Goal: Task Accomplishment & Management: Manage account settings

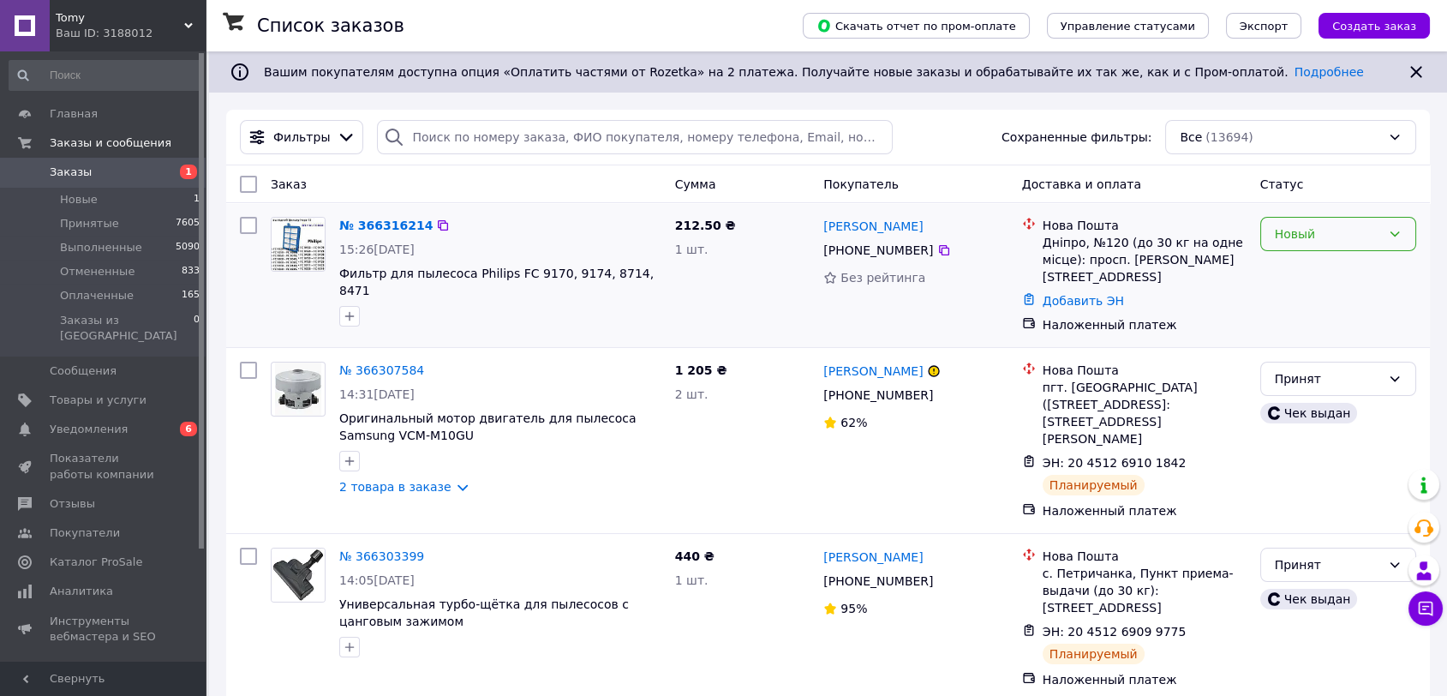
click at [1345, 231] on div "Новый" at bounding box center [1328, 233] width 106 height 19
click at [1301, 268] on li "Принят" at bounding box center [1337, 270] width 154 height 31
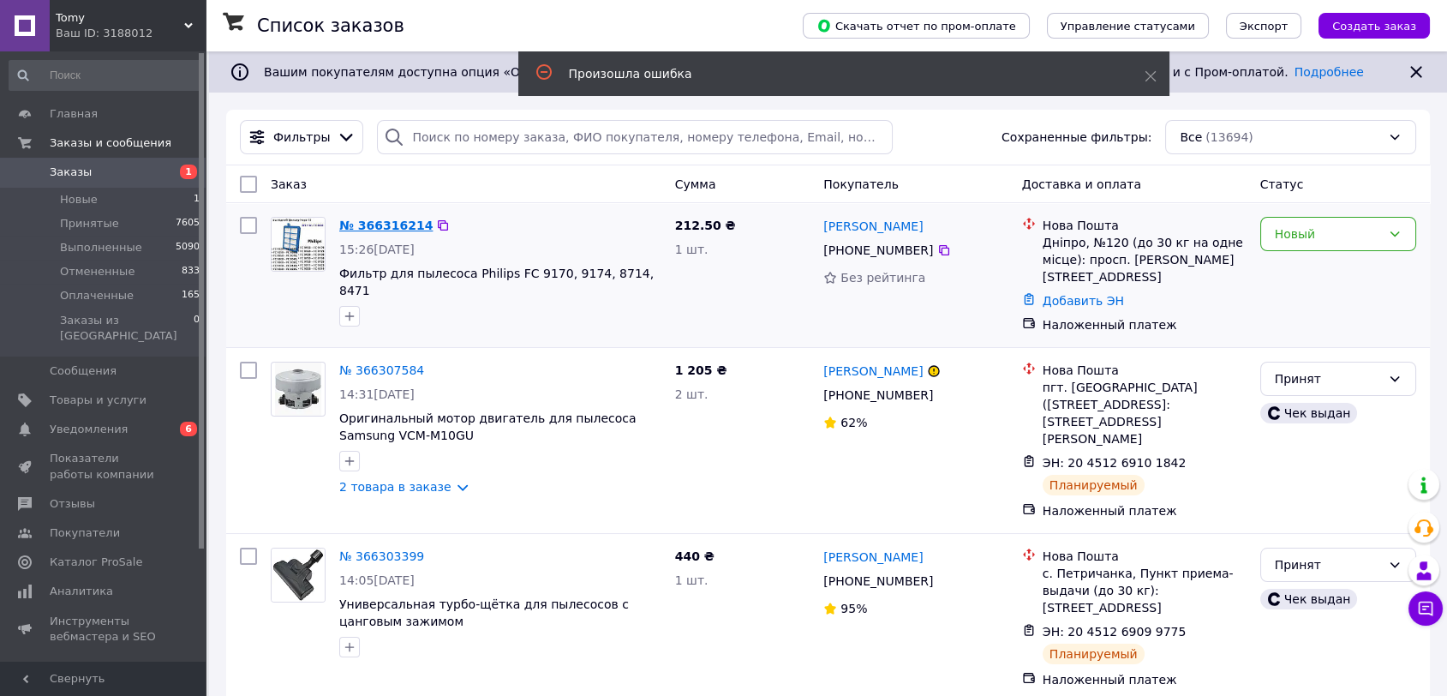
click at [372, 226] on link "№ 366316214" at bounding box center [385, 225] width 93 height 14
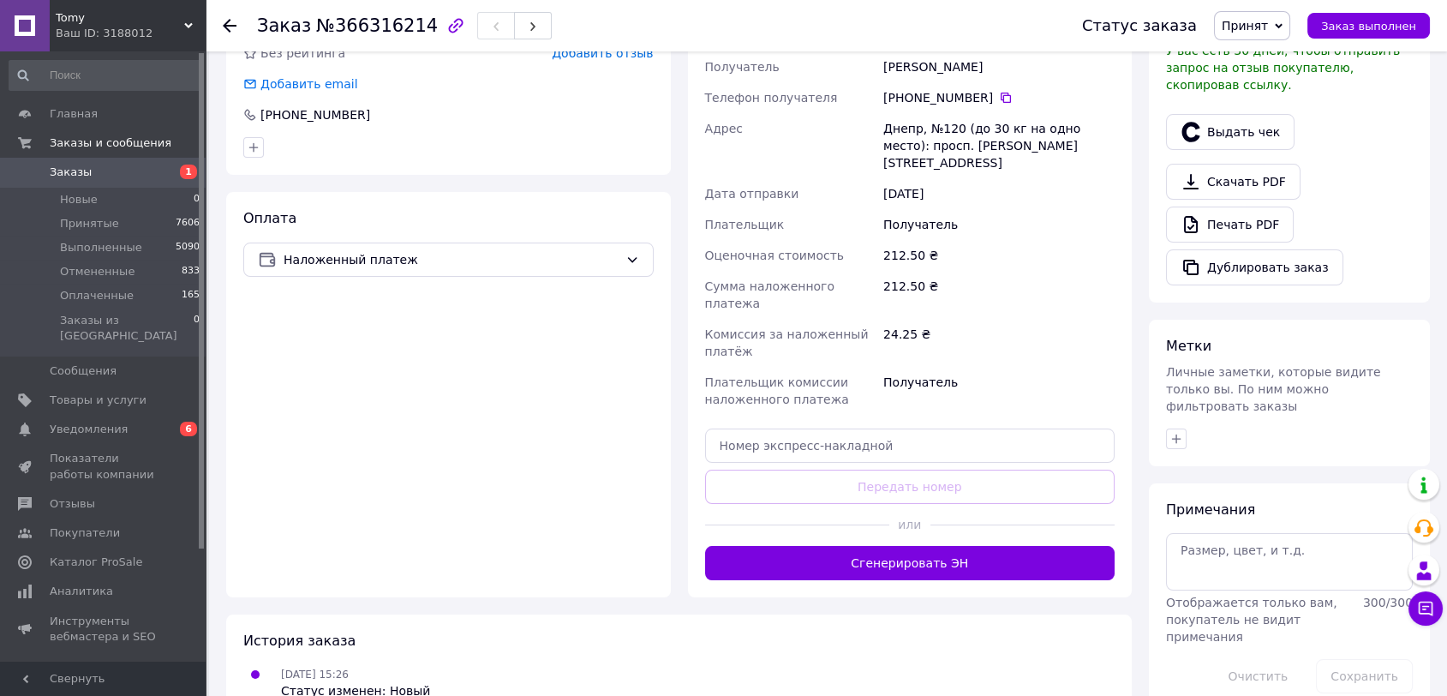
scroll to position [428, 0]
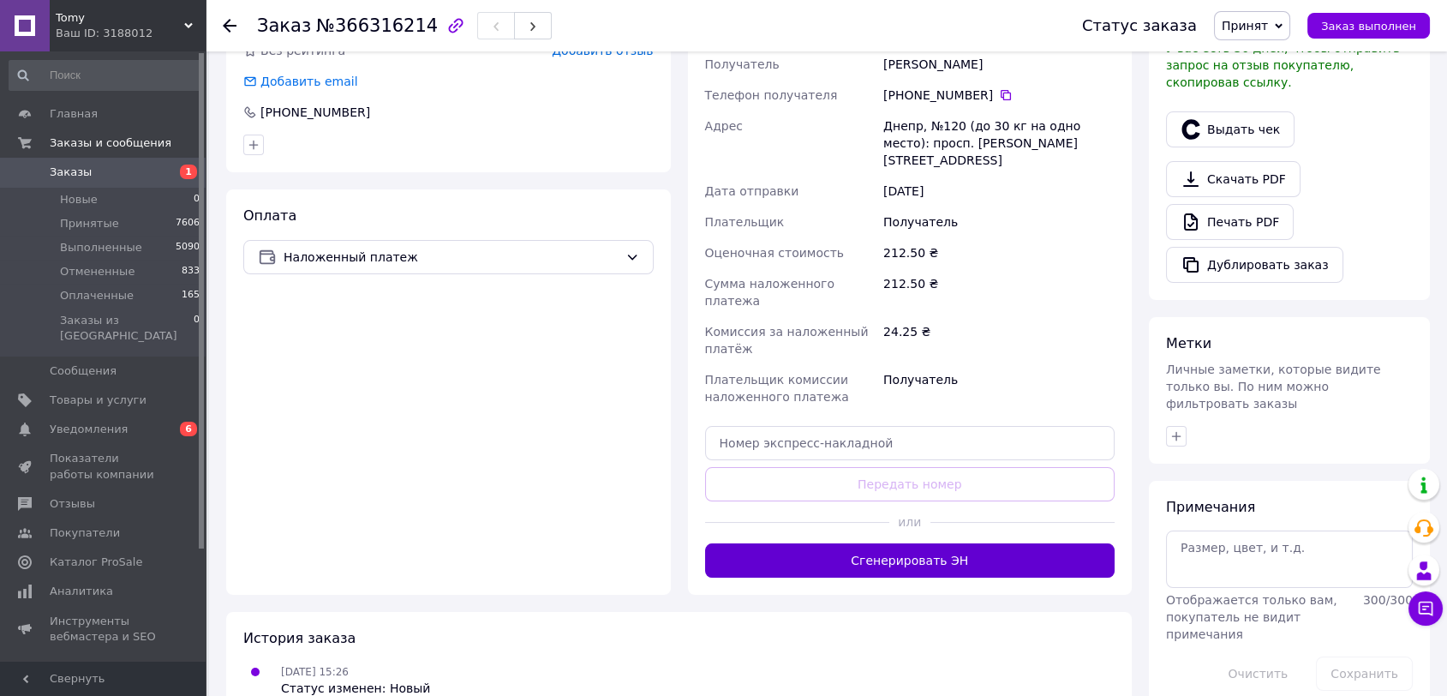
click at [900, 543] on button "Сгенерировать ЭН" at bounding box center [910, 560] width 410 height 34
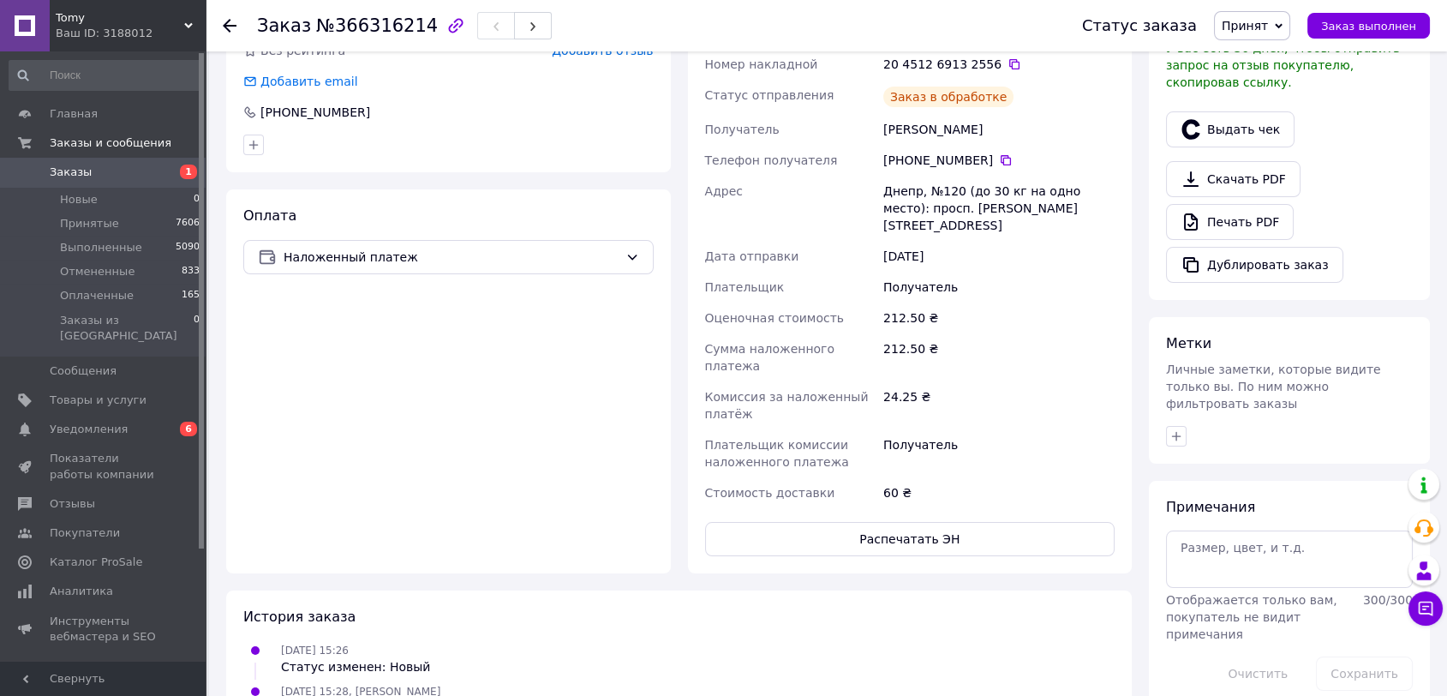
click at [130, 174] on span "Заказы" at bounding box center [104, 172] width 109 height 15
